Goal: Navigation & Orientation: Find specific page/section

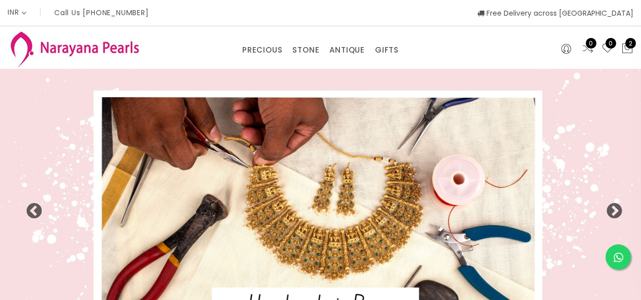
select select "INR"
drag, startPoint x: 379, startPoint y: 50, endPoint x: 375, endPoint y: 20, distance: 30.2
click at [378, 20] on header "INR CAD HKD GBP IDR INR JPY MYR USD MXN AUD Call Us [PHONE_NUMBER] Free Deliver…" at bounding box center [320, 34] width 641 height 69
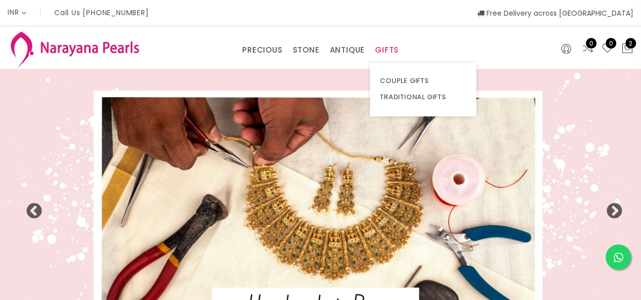
click at [391, 47] on link "GIFTS" at bounding box center [387, 50] width 24 height 15
click at [391, 98] on link "TRADITIONAL GIFTS" at bounding box center [423, 97] width 86 height 16
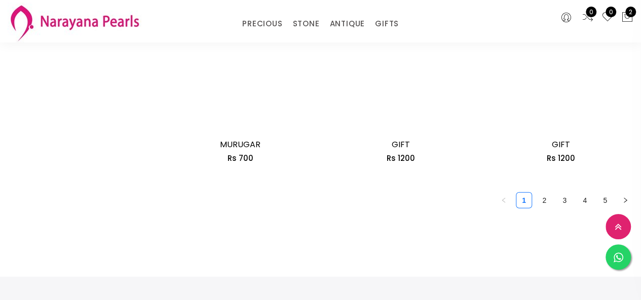
scroll to position [1367, 0]
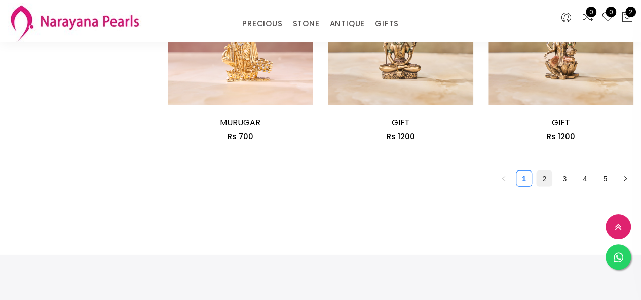
click at [540, 185] on link "2" at bounding box center [543, 178] width 15 height 15
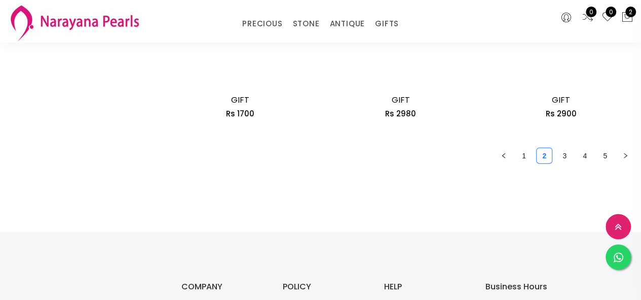
scroll to position [1418, 0]
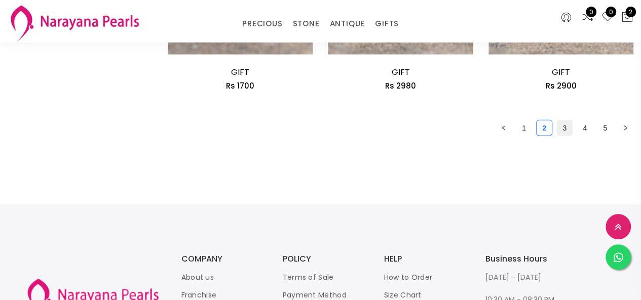
click at [561, 133] on link "3" at bounding box center [564, 128] width 15 height 15
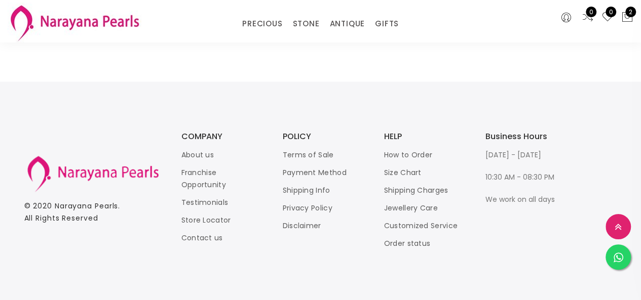
scroll to position [1469, 0]
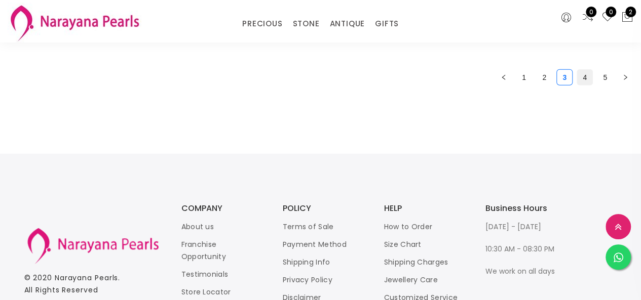
click at [578, 80] on link "4" at bounding box center [584, 77] width 15 height 15
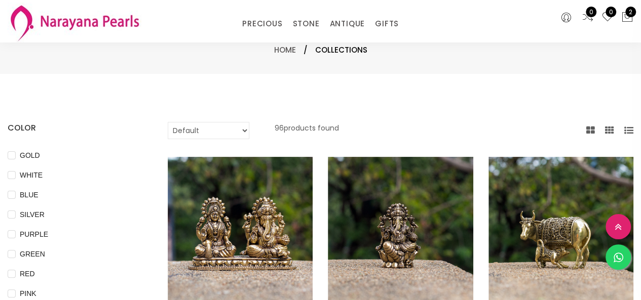
click at [578, 74] on div "Home / Collections" at bounding box center [320, 50] width 641 height 48
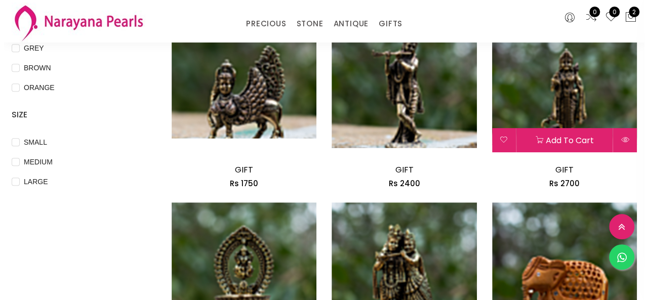
scroll to position [355, 0]
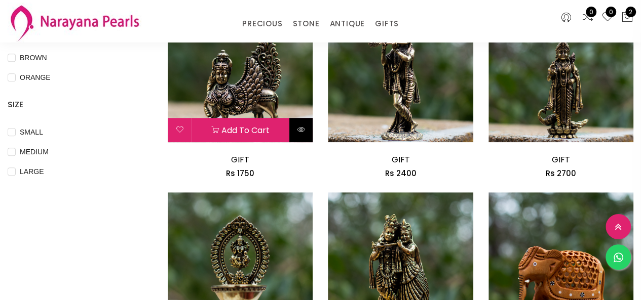
click at [297, 123] on button at bounding box center [301, 130] width 24 height 24
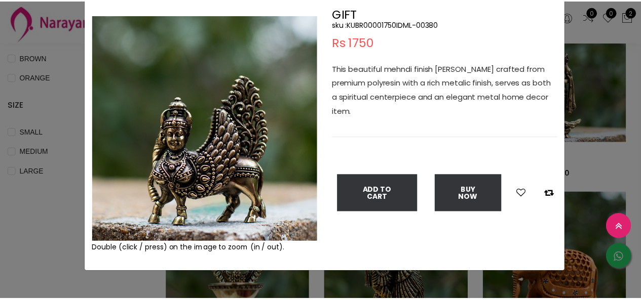
scroll to position [75, 0]
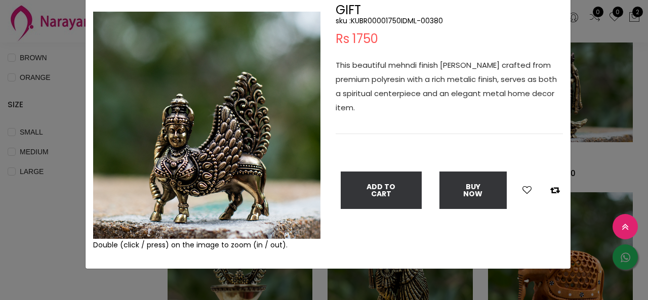
click at [75, 186] on div "× Close Double (click / press) on the image to zoom (in / out). GIFT sku : KUBR…" at bounding box center [324, 150] width 648 height 300
